Goal: Task Accomplishment & Management: Complete application form

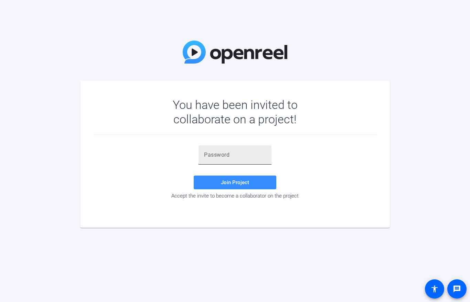
click at [227, 155] on input "text" at bounding box center [235, 155] width 62 height 8
click at [221, 150] on div at bounding box center [235, 154] width 62 height 19
click at [212, 151] on input "text" at bounding box center [235, 155] width 62 height 8
click at [209, 154] on input "text" at bounding box center [235, 155] width 62 height 8
paste input "o)hR0$"
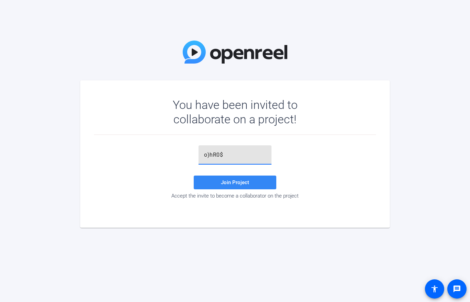
type input "o)hR0$"
click at [234, 180] on span "Join Project" at bounding box center [235, 182] width 28 height 6
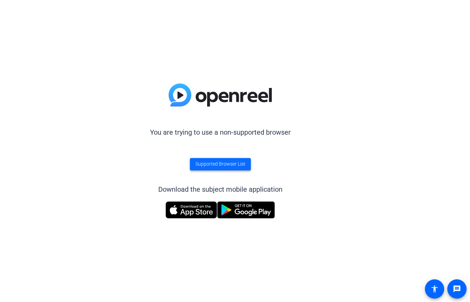
click at [213, 161] on span "Supported Browser List" at bounding box center [220, 164] width 50 height 7
